Goal: Task Accomplishment & Management: Manage account settings

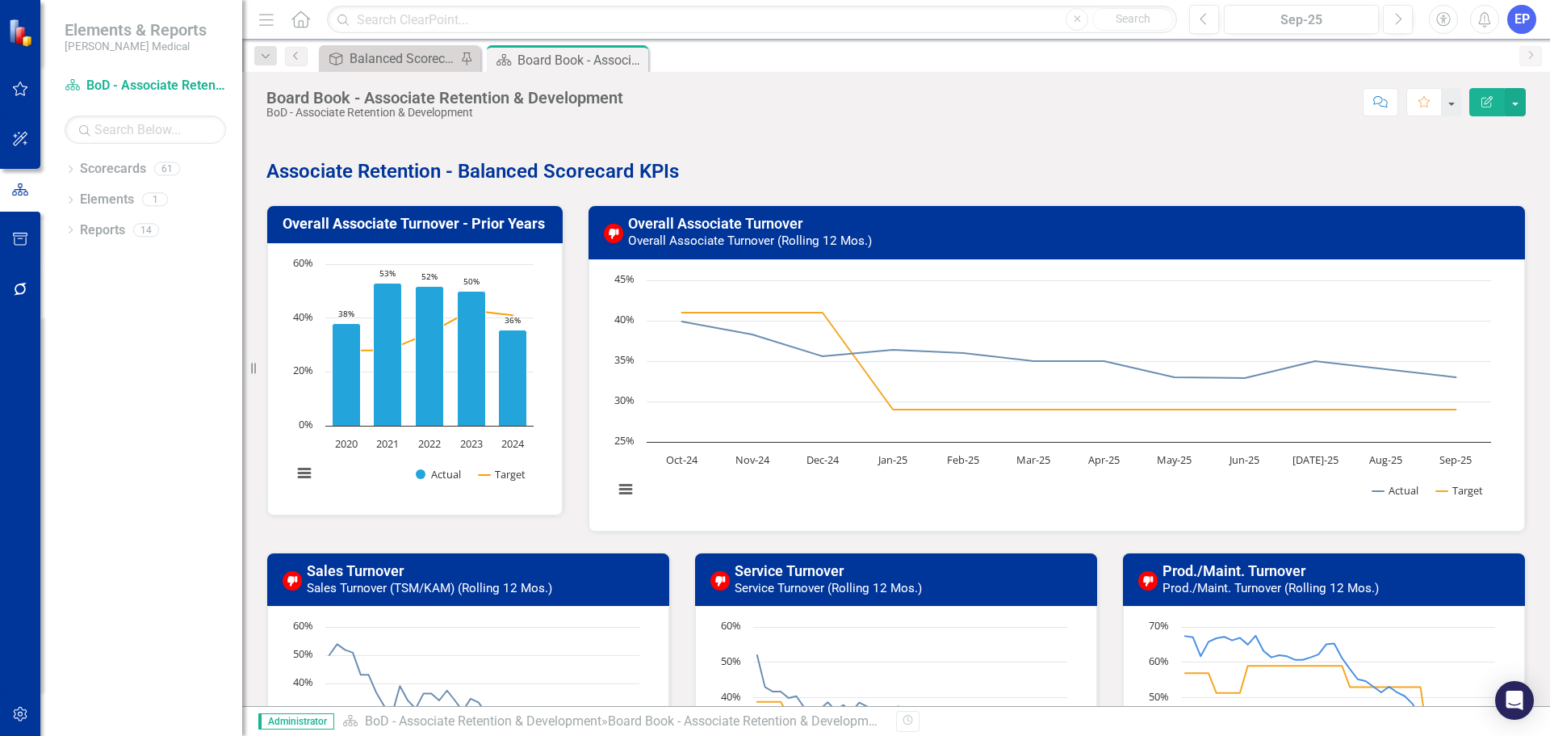
click at [390, 47] on div "Objective Balanced Scorecard (Daily Huddle) Pin" at bounding box center [399, 58] width 161 height 27
click at [396, 48] on div "Balanced Scorecard (Daily Huddle)" at bounding box center [403, 58] width 107 height 20
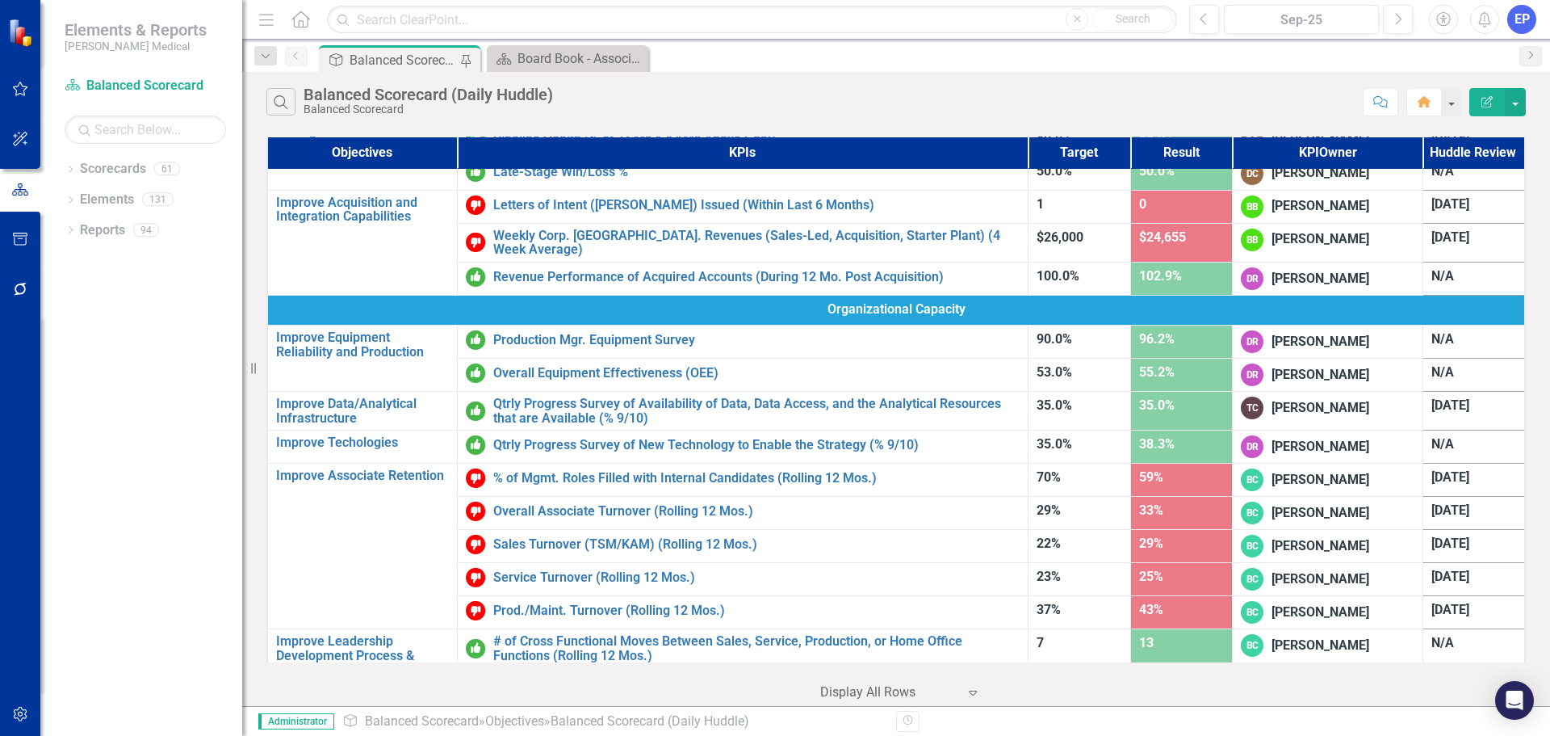
scroll to position [765, 0]
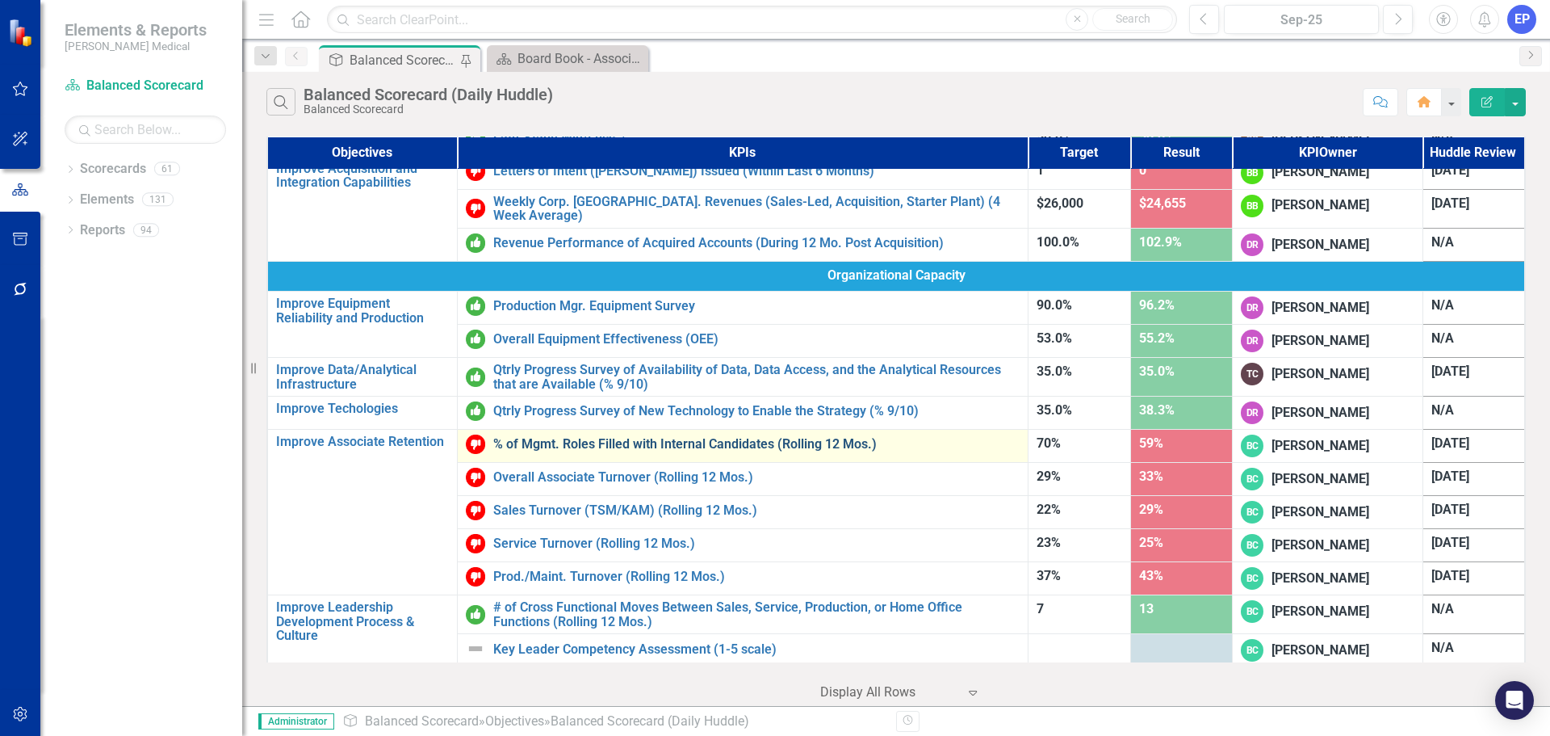
click at [619, 443] on link "% of Mgmt. Roles Filled with Internal Candidates (Rolling 12 Mos.)" at bounding box center [756, 444] width 526 height 15
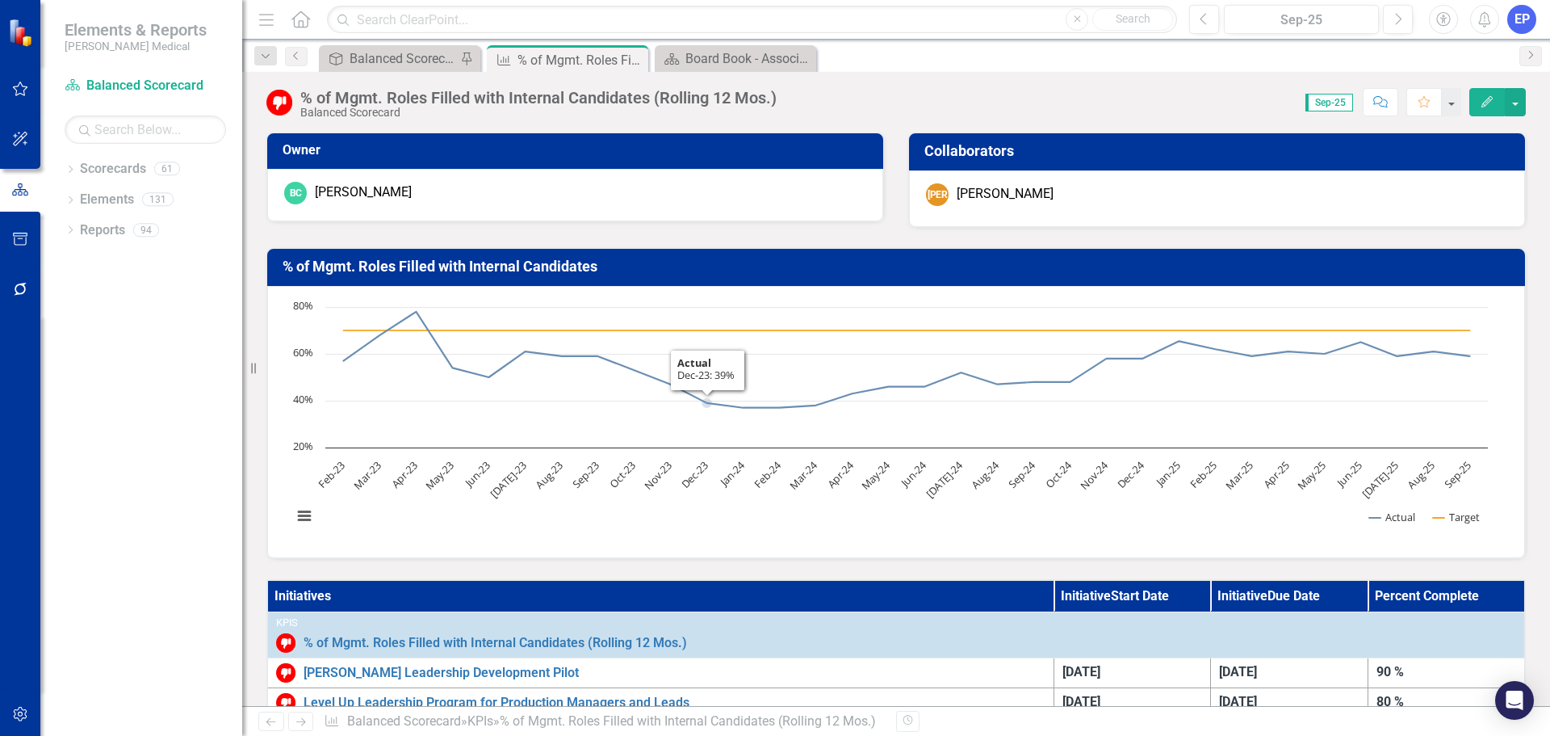
click at [987, 185] on div "[PERSON_NAME]" at bounding box center [1005, 194] width 97 height 19
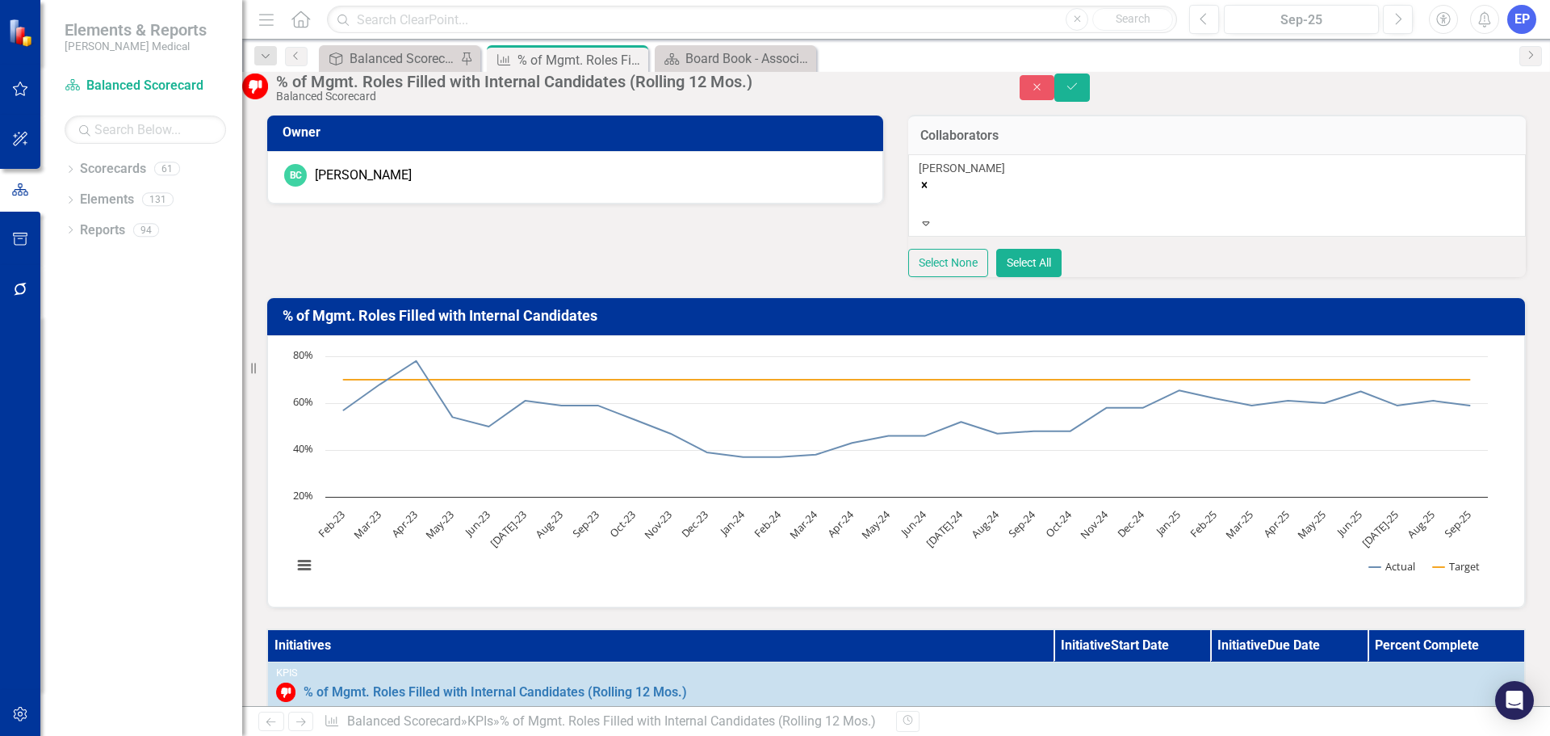
click at [928, 188] on icon "Remove Joseph Osisek" at bounding box center [925, 185] width 6 height 6
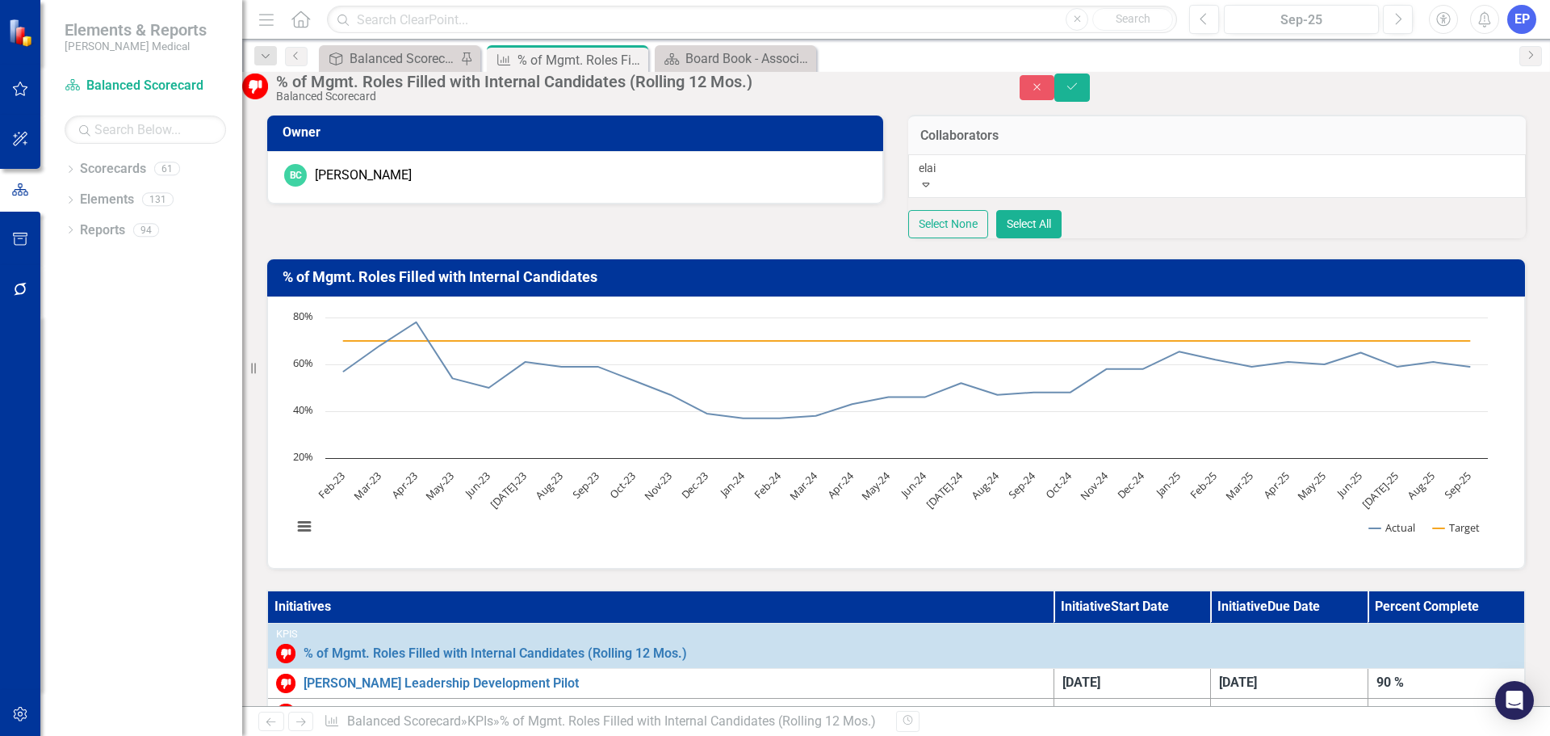
type input "[PERSON_NAME]"
click at [203, 735] on span "[PERSON_NAME]" at bounding box center [101, 743] width 203 height 15
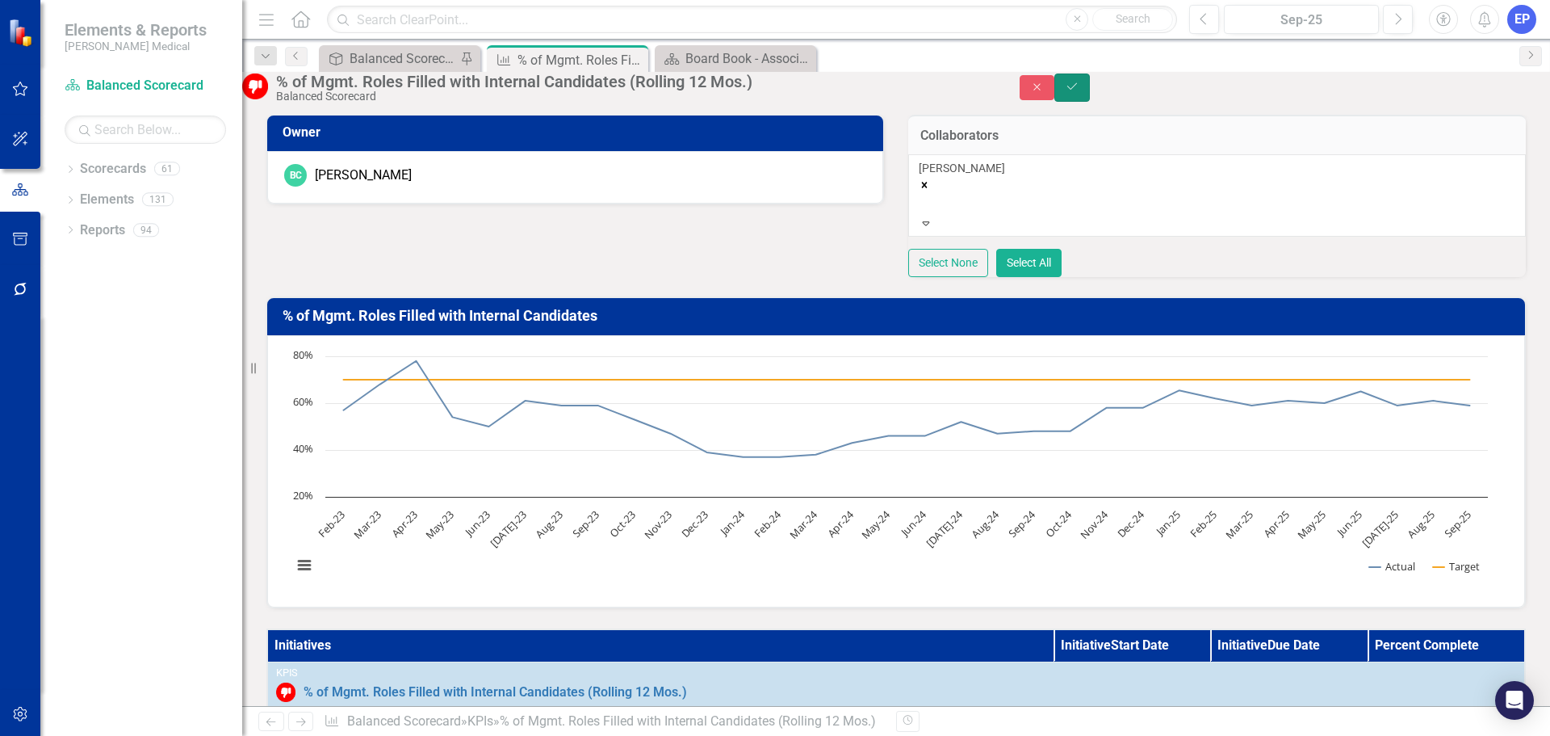
click at [1077, 90] on icon "submit" at bounding box center [1072, 86] width 10 height 6
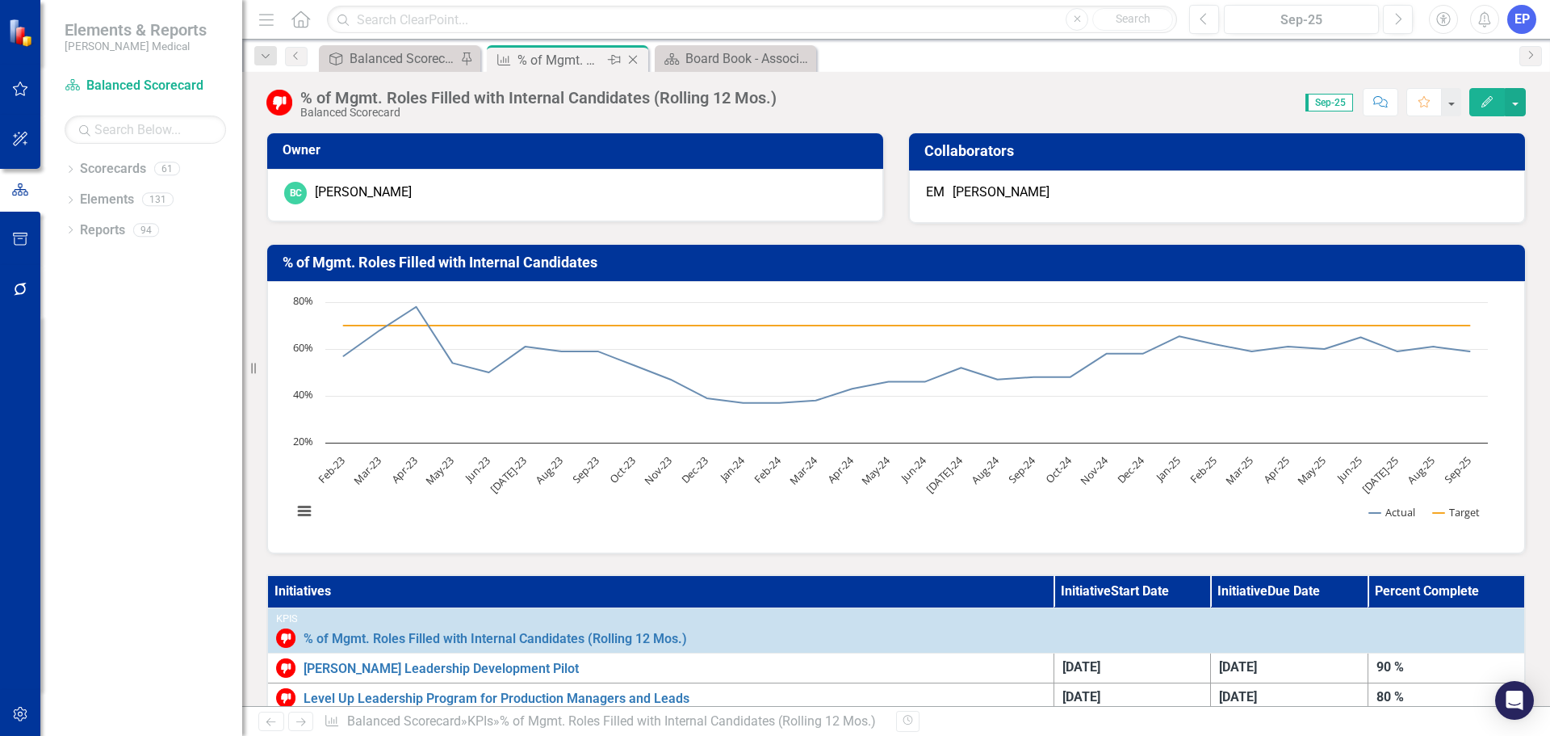
click at [634, 61] on icon at bounding box center [633, 60] width 9 height 9
